Goal: Task Accomplishment & Management: Manage account settings

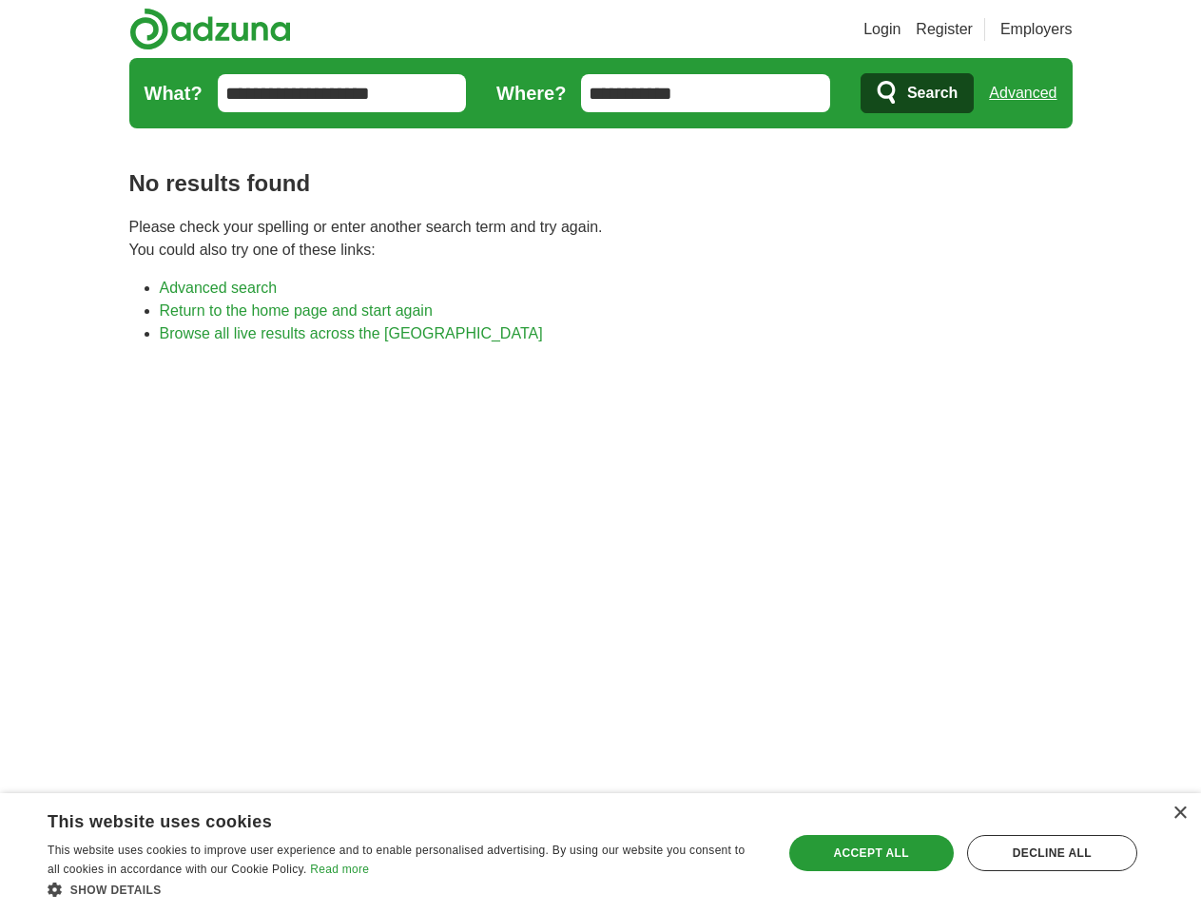
click at [900, 29] on link "Login" at bounding box center [881, 29] width 37 height 23
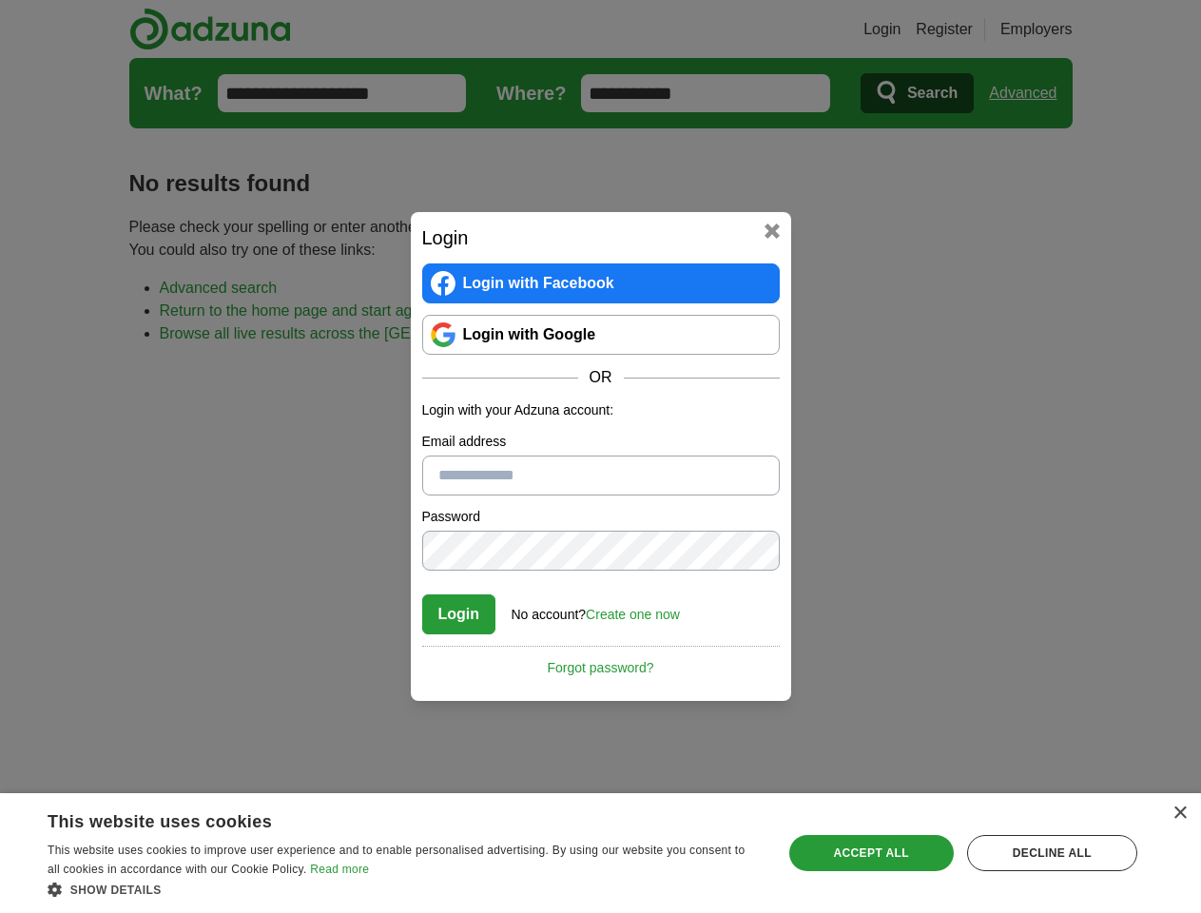
click at [1058, 29] on div "Login Login with Facebook Login with Google OR Login with your Adzuna account: …" at bounding box center [600, 456] width 1201 height 913
click at [1030, 93] on div "Login Login with Facebook Login with Google OR Login with your Adzuna account: …" at bounding box center [600, 456] width 1201 height 913
click at [1179, 813] on div "×" at bounding box center [1179, 813] width 14 height 14
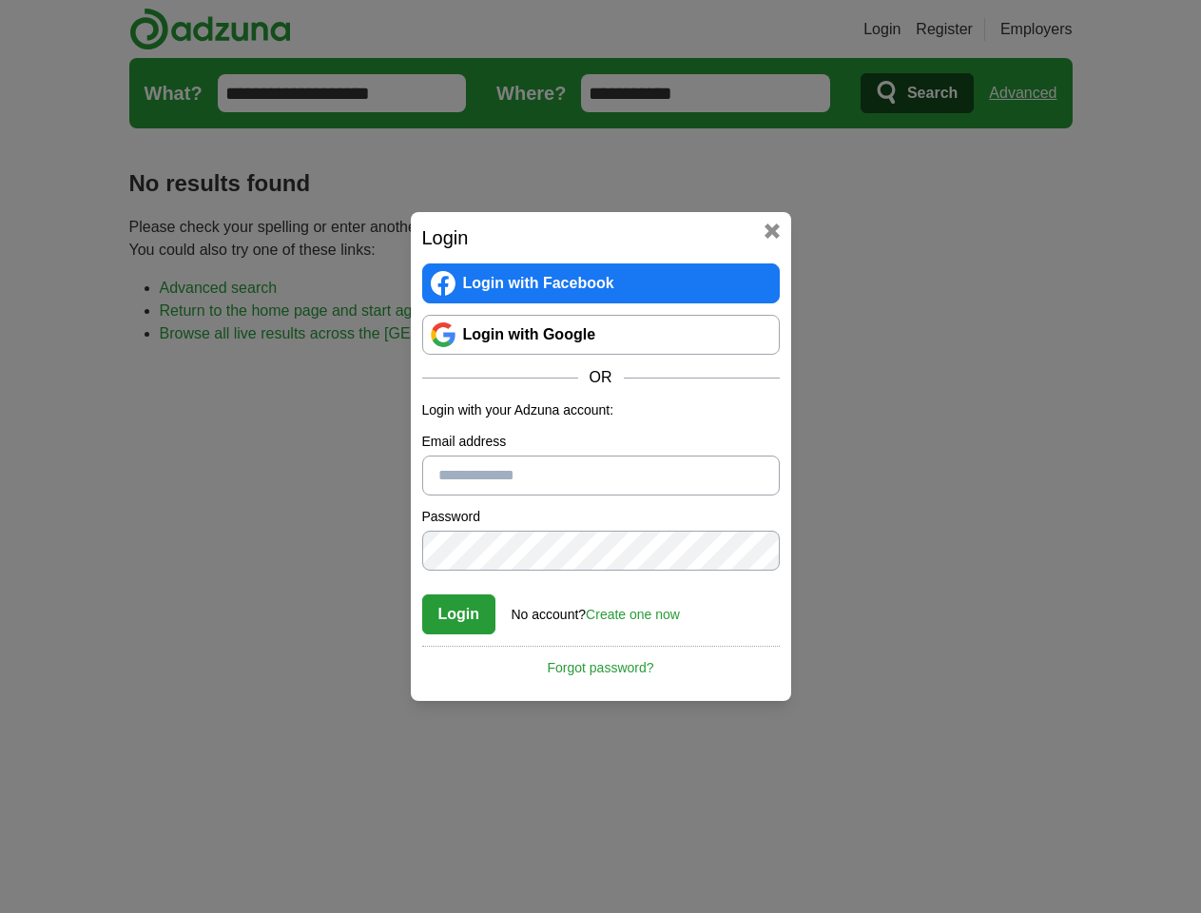
click at [403, 889] on div "Login Login with Facebook Login with Google OR Login with your Adzuna account: …" at bounding box center [600, 456] width 1201 height 913
click at [871, 853] on div "Login Login with Facebook Login with Google OR Login with your Adzuna account: …" at bounding box center [600, 456] width 1201 height 913
click at [1051, 853] on div "Login Login with Facebook Login with Google OR Login with your Adzuna account: …" at bounding box center [600, 456] width 1201 height 913
click at [59, 907] on div "Login Login with Facebook Login with Google OR Login with your Adzuna account: …" at bounding box center [600, 456] width 1201 height 913
click at [257, 907] on div "Login Login with Facebook Login with Google OR Login with your Adzuna account: …" at bounding box center [600, 456] width 1201 height 913
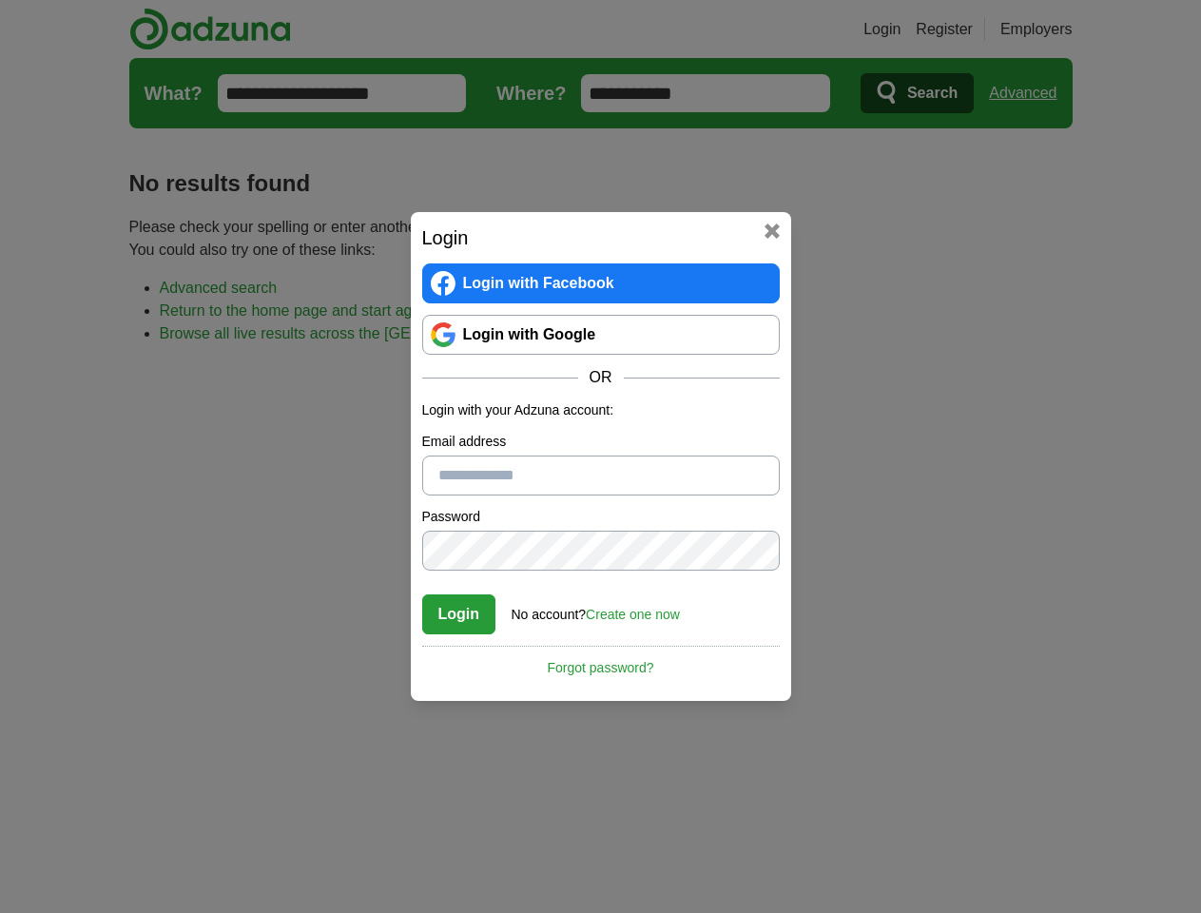
click at [409, 907] on div "Login Login with Facebook Login with Google OR Login with your Adzuna account: …" at bounding box center [600, 456] width 1201 height 913
